Goal: Entertainment & Leisure: Consume media (video, audio)

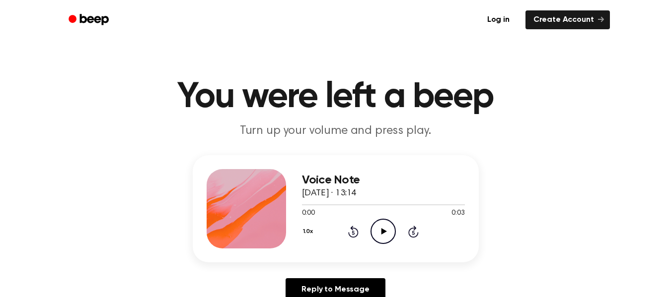
click at [374, 223] on circle at bounding box center [383, 231] width 24 height 24
click at [384, 238] on icon "Play Audio" at bounding box center [382, 231] width 25 height 25
click at [384, 238] on icon "Pause Audio" at bounding box center [382, 231] width 25 height 25
click at [385, 233] on icon "Play Audio" at bounding box center [382, 231] width 25 height 25
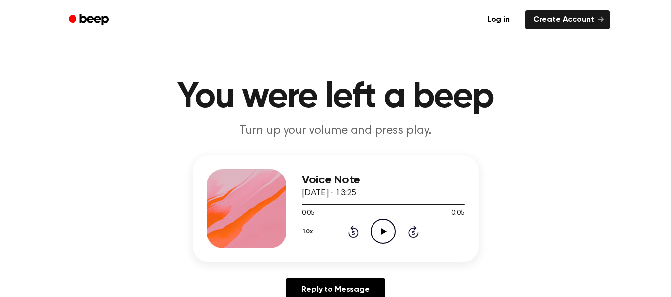
click at [385, 233] on icon "Play Audio" at bounding box center [382, 231] width 25 height 25
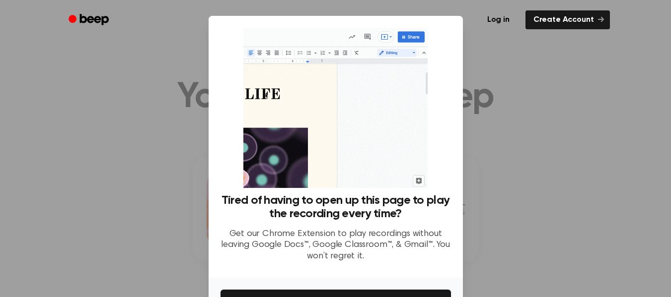
scroll to position [16, 0]
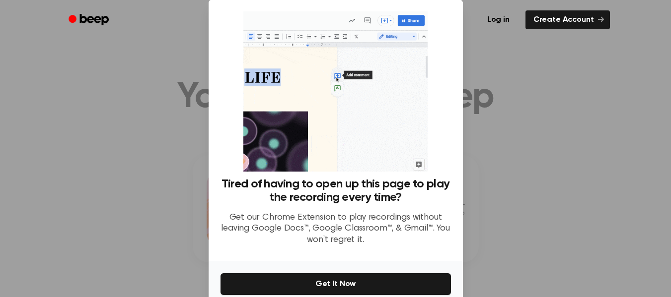
click at [479, 260] on div at bounding box center [335, 148] width 671 height 297
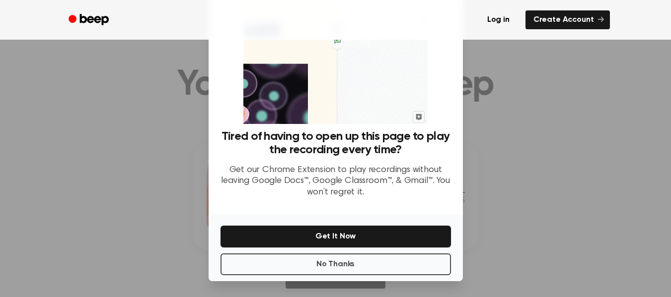
scroll to position [22, 0]
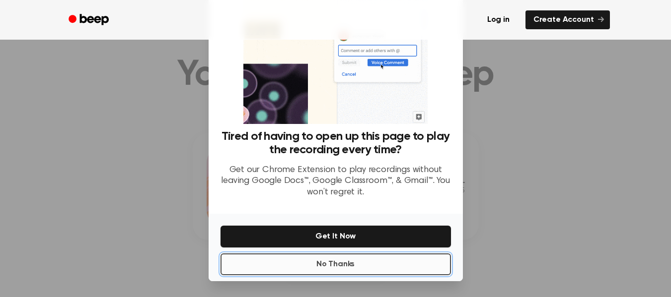
click at [342, 265] on button "No Thanks" at bounding box center [335, 265] width 230 height 22
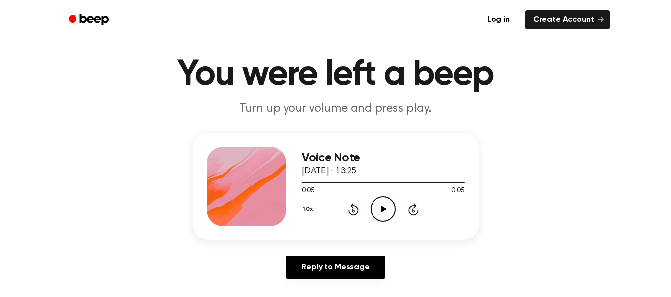
click at [382, 210] on icon at bounding box center [383, 209] width 5 height 6
click at [345, 209] on div "1.0x Rewind 5 seconds Pause Audio Skip 5 seconds" at bounding box center [383, 209] width 163 height 25
click at [348, 209] on div "1.0x Rewind 5 seconds Pause Audio Skip 5 seconds" at bounding box center [383, 209] width 163 height 25
click at [352, 210] on icon at bounding box center [353, 210] width 2 height 4
click at [350, 209] on icon "Rewind 5 seconds" at bounding box center [352, 209] width 11 height 13
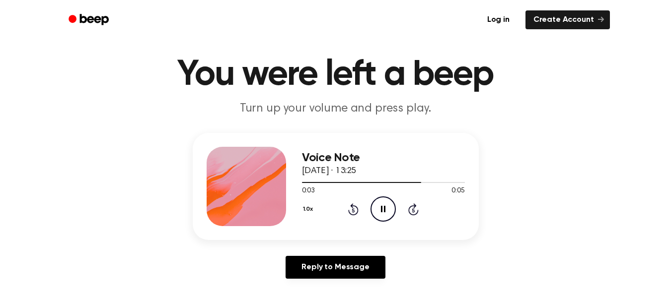
click at [357, 203] on icon "Rewind 5 seconds" at bounding box center [352, 209] width 11 height 13
click at [353, 212] on icon at bounding box center [353, 210] width 2 height 4
click at [351, 206] on icon at bounding box center [353, 209] width 10 height 12
click at [383, 206] on icon "Play Audio" at bounding box center [382, 209] width 25 height 25
click at [353, 207] on icon at bounding box center [353, 209] width 10 height 12
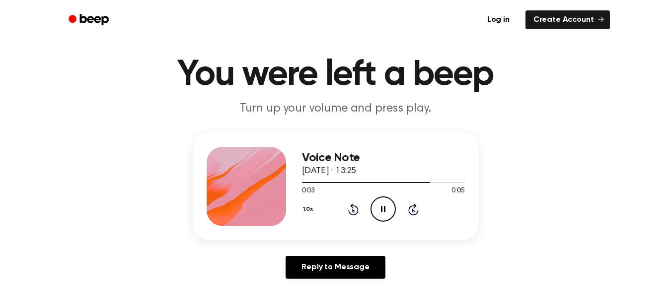
click at [380, 206] on icon "Pause Audio" at bounding box center [382, 209] width 25 height 25
click at [380, 206] on icon "Play Audio" at bounding box center [382, 209] width 25 height 25
click at [379, 207] on icon "Pause Audio" at bounding box center [382, 209] width 25 height 25
click at [379, 207] on icon "Play Audio" at bounding box center [382, 209] width 25 height 25
click at [353, 210] on icon at bounding box center [353, 210] width 2 height 4
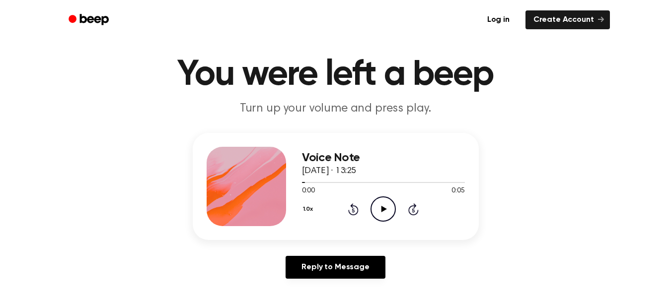
click at [387, 214] on icon "Play Audio" at bounding box center [382, 209] width 25 height 25
click at [354, 212] on icon "Rewind 5 seconds" at bounding box center [352, 209] width 11 height 13
click at [359, 212] on div "1.0x Rewind 5 seconds Pause Audio Skip 5 seconds" at bounding box center [383, 209] width 163 height 25
click at [354, 212] on icon "Rewind 5 seconds" at bounding box center [352, 209] width 11 height 13
click at [377, 213] on icon "Play Audio" at bounding box center [382, 209] width 25 height 25
